Goal: Task Accomplishment & Management: Use online tool/utility

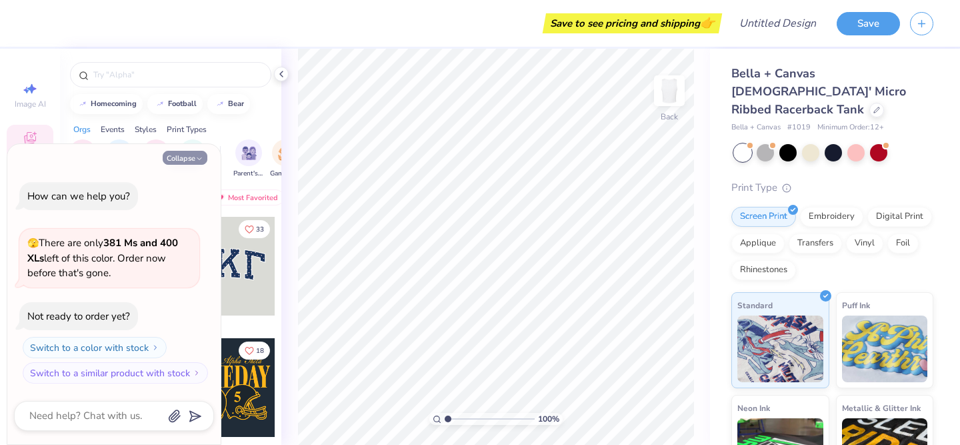
click at [195, 158] on button "Collapse" at bounding box center [185, 158] width 45 height 14
type textarea "x"
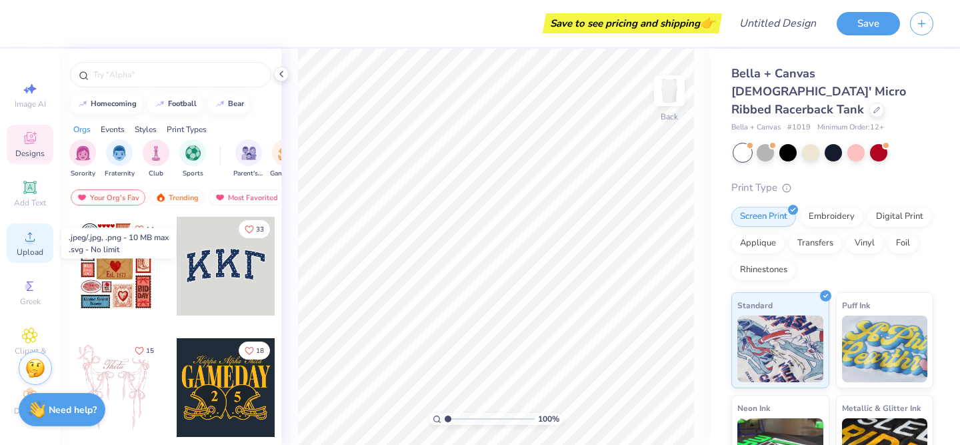
click at [26, 247] on span "Upload" at bounding box center [30, 252] width 27 height 11
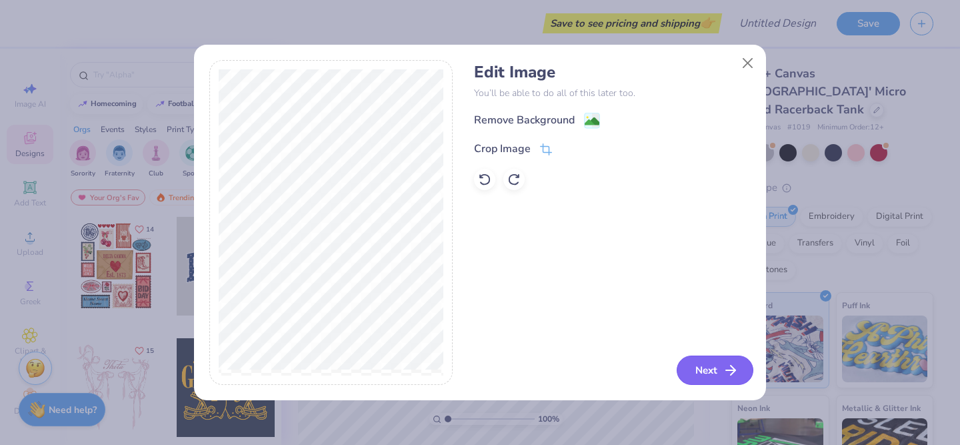
click at [692, 370] on button "Next" at bounding box center [715, 370] width 77 height 29
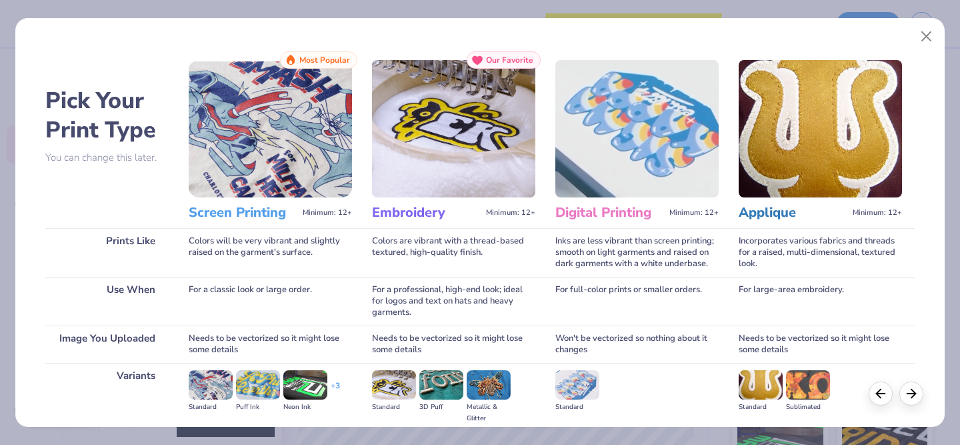
scroll to position [153, 0]
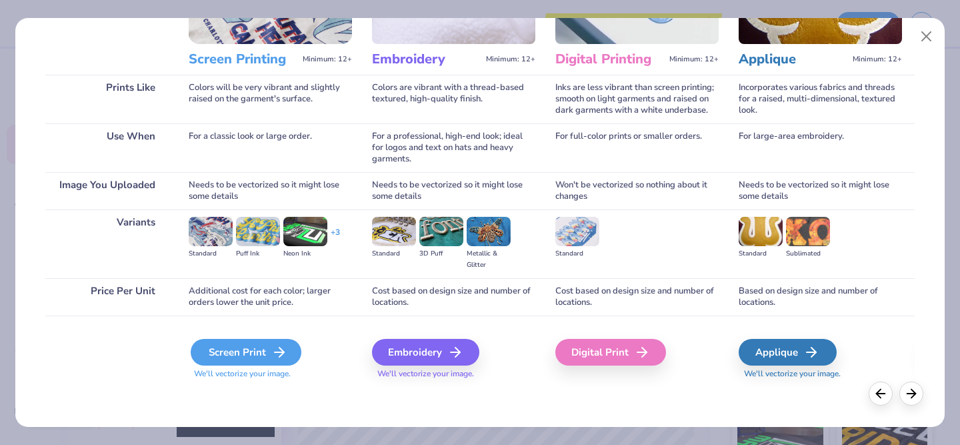
click at [255, 353] on div "Screen Print" at bounding box center [246, 352] width 111 height 27
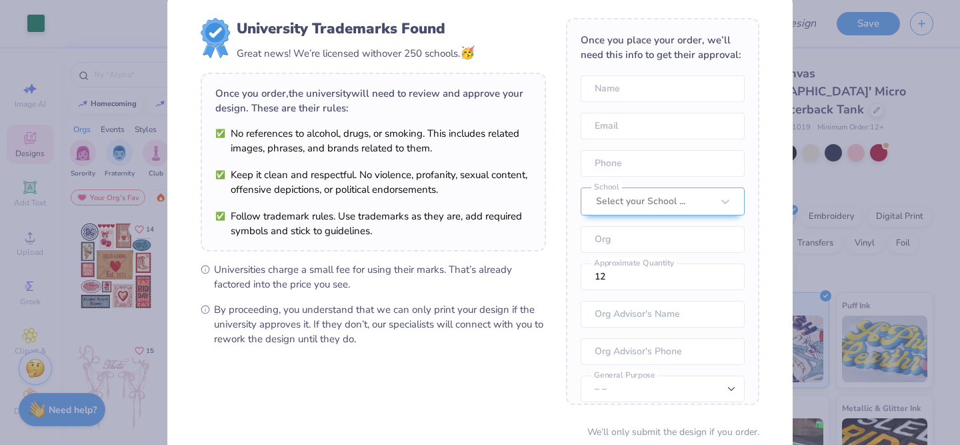
scroll to position [135, 0]
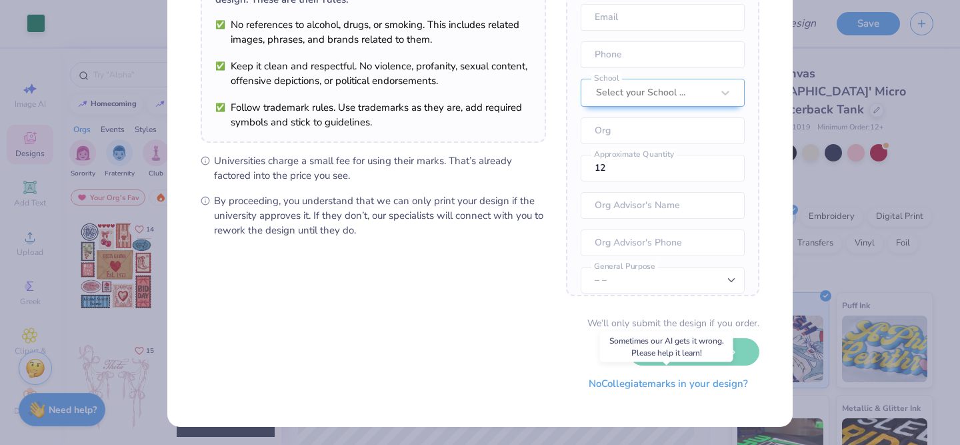
click at [608, 384] on button "No Collegiate marks in your design?" at bounding box center [669, 383] width 182 height 27
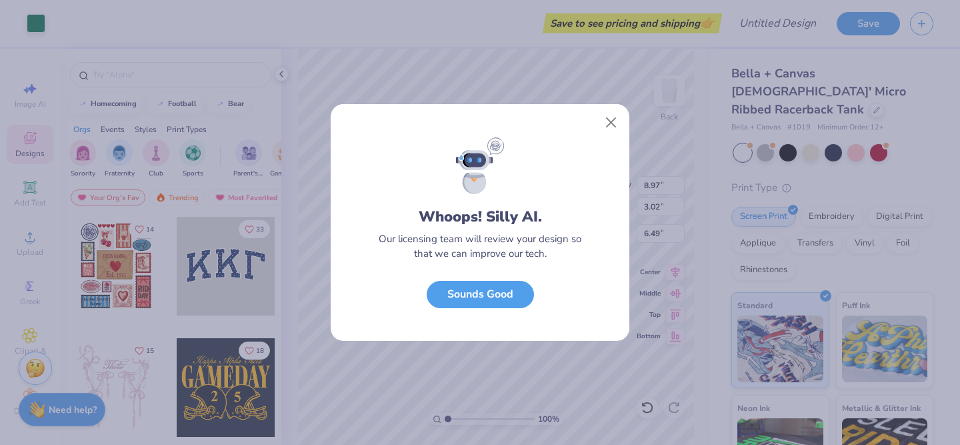
scroll to position [0, 0]
click at [506, 297] on button "Sounds Good" at bounding box center [480, 290] width 107 height 27
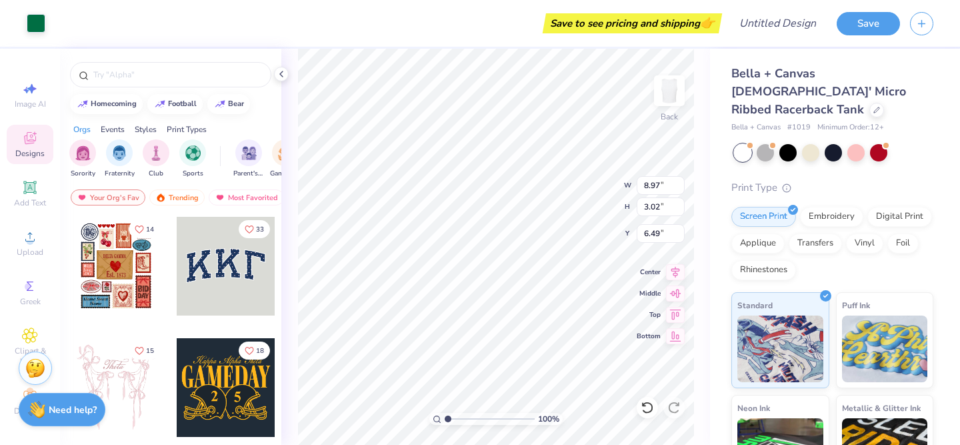
type input "4.11"
type input "1.38"
type input "4.18"
click at [854, 25] on button "Save" at bounding box center [868, 21] width 63 height 23
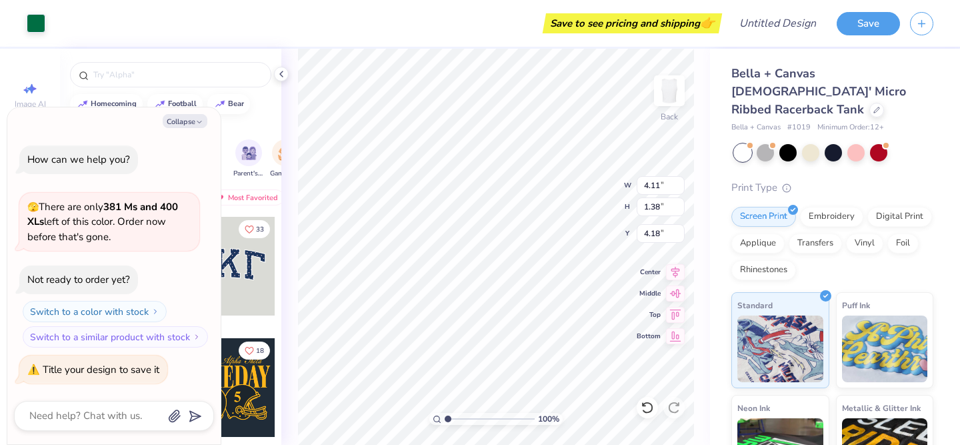
click at [261, 27] on div "Save to see pricing and shipping 👉" at bounding box center [387, 23] width 664 height 47
click at [853, 20] on button "Save" at bounding box center [868, 21] width 63 height 23
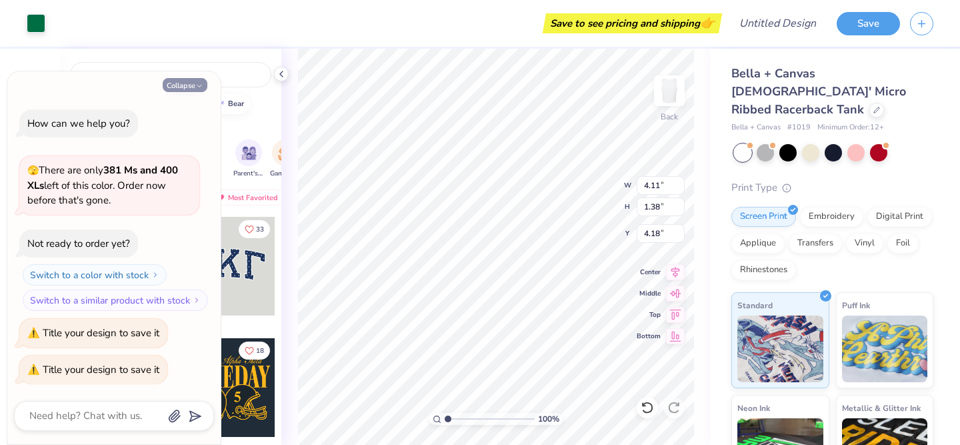
click at [191, 83] on button "Collapse" at bounding box center [185, 85] width 45 height 14
type textarea "x"
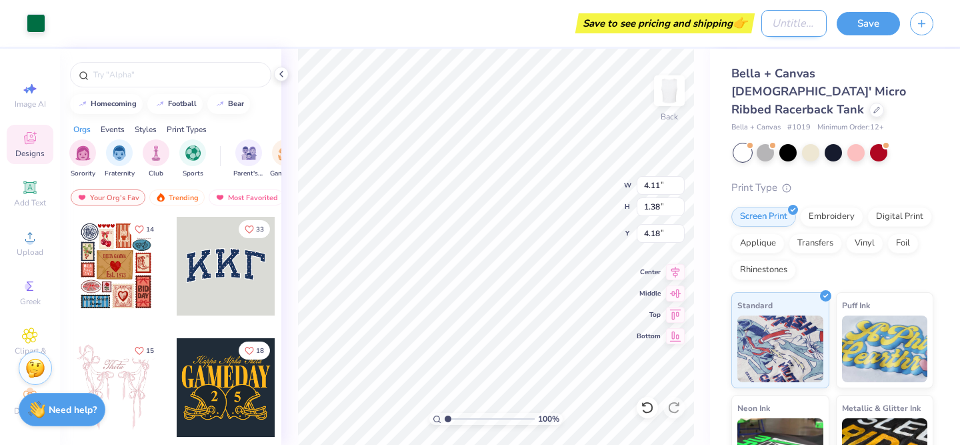
click at [762, 21] on input "Design Title" at bounding box center [794, 23] width 65 height 27
type input "eagles"
click at [848, 29] on button "Save" at bounding box center [868, 21] width 63 height 23
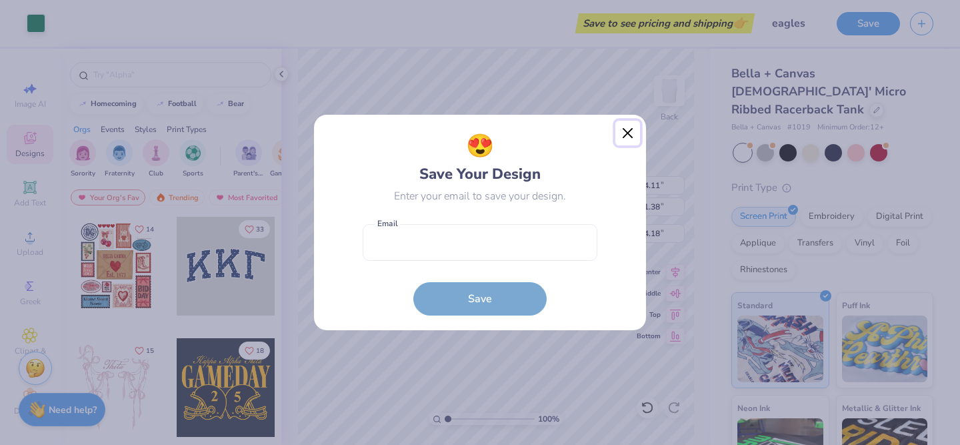
click at [628, 135] on button "Close" at bounding box center [628, 133] width 25 height 25
